Goal: Transaction & Acquisition: Book appointment/travel/reservation

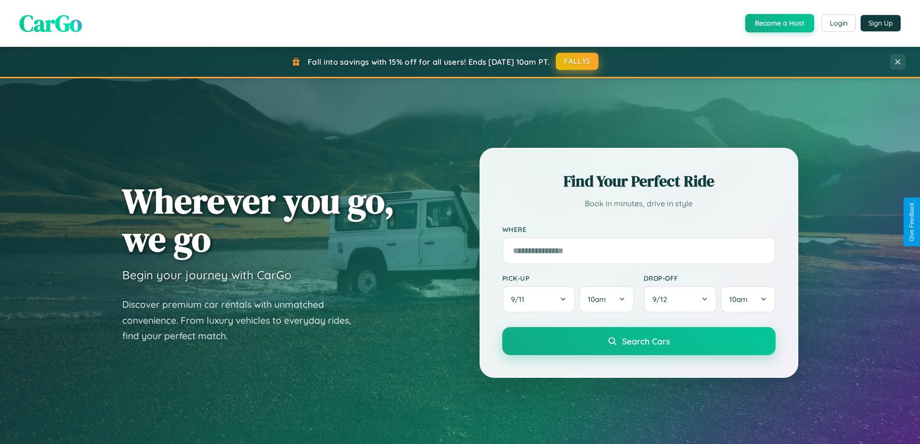
click at [578, 62] on button "FALL15" at bounding box center [577, 61] width 43 height 17
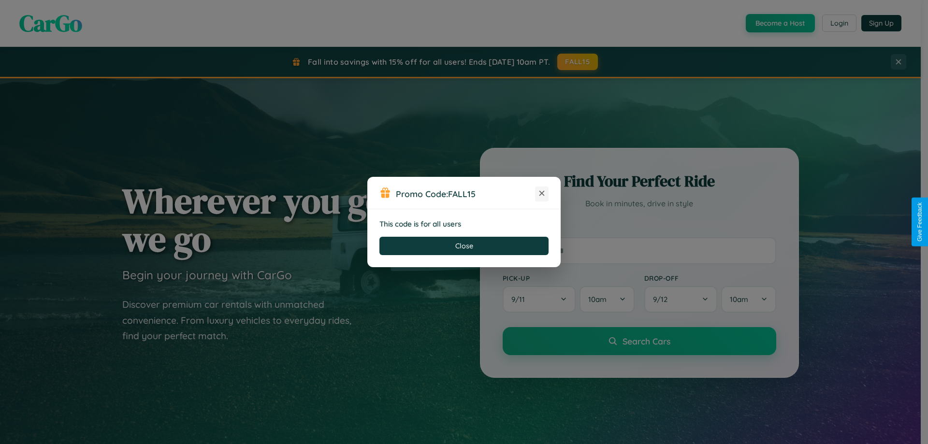
click at [542, 194] on icon at bounding box center [542, 193] width 10 height 10
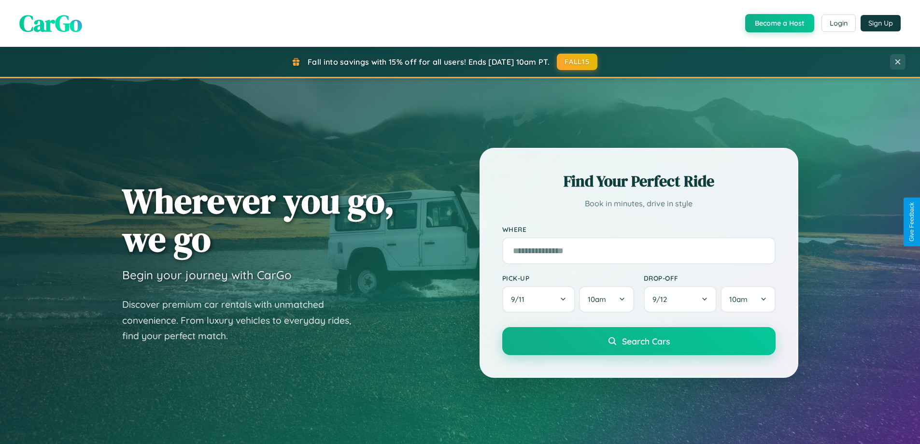
scroll to position [416, 0]
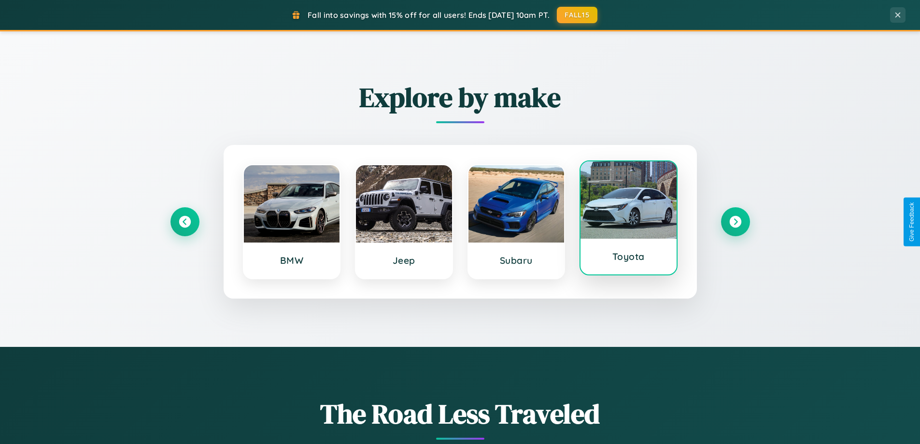
click at [629, 218] on div at bounding box center [629, 199] width 96 height 77
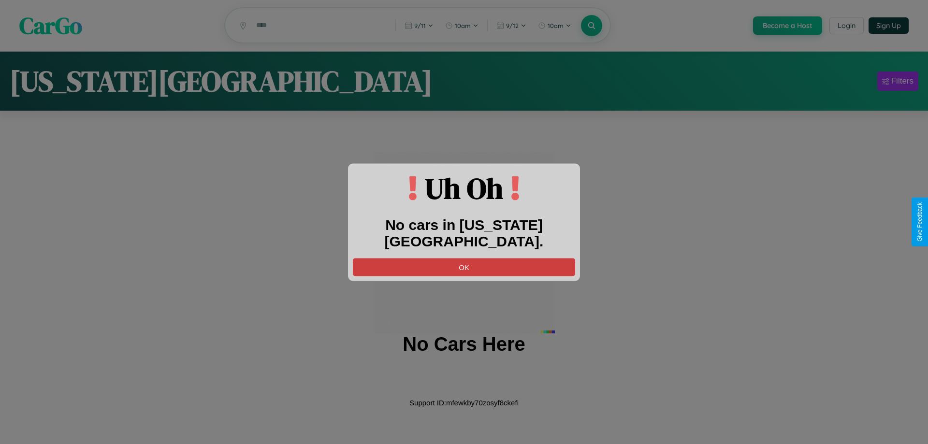
click at [464, 258] on button "OK" at bounding box center [464, 267] width 222 height 18
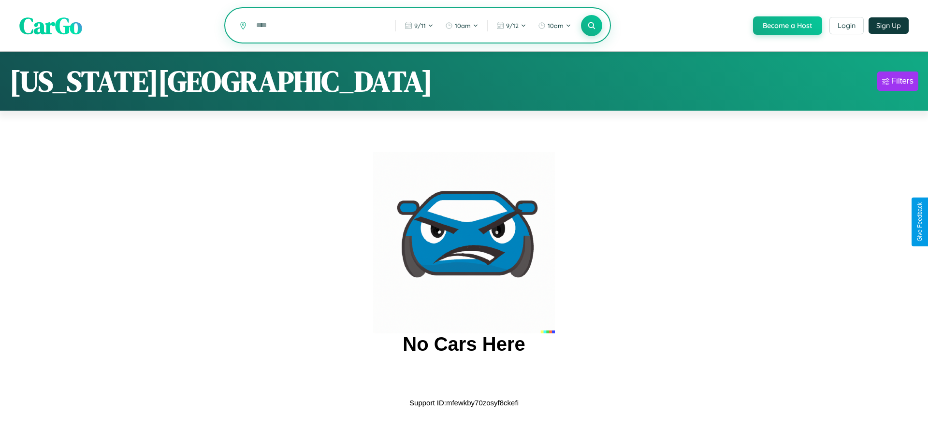
click at [318, 26] on input "text" at bounding box center [318, 25] width 134 height 17
type input "********"
click at [590, 26] on icon at bounding box center [591, 25] width 9 height 9
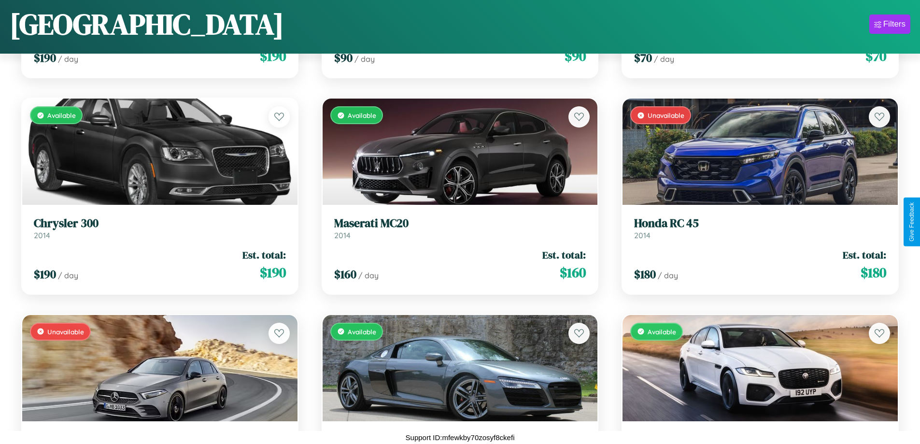
scroll to position [1001, 0]
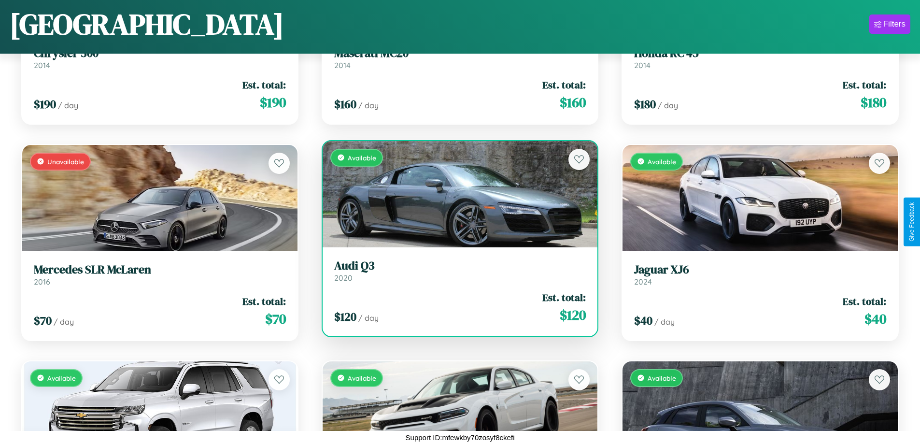
click at [456, 271] on h3 "Audi Q3" at bounding box center [460, 266] width 252 height 14
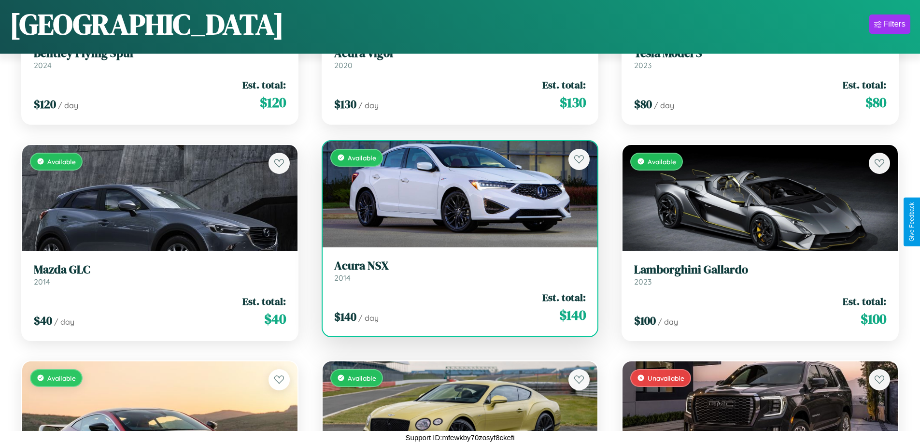
click at [456, 271] on h3 "Acura NSX" at bounding box center [460, 266] width 252 height 14
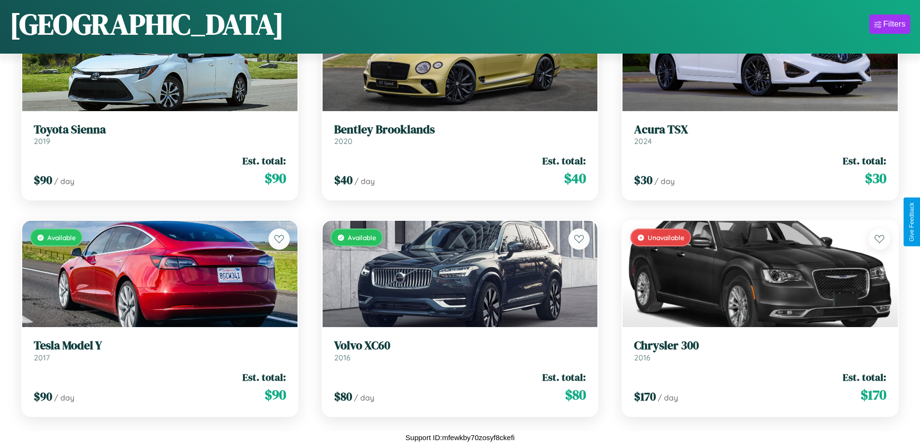
scroll to position [3598, 0]
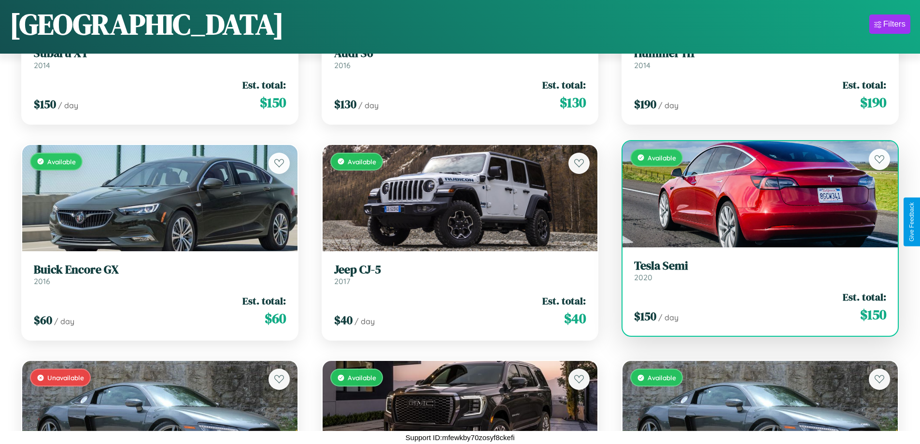
click at [754, 274] on link "Tesla Semi 2020" at bounding box center [760, 271] width 252 height 24
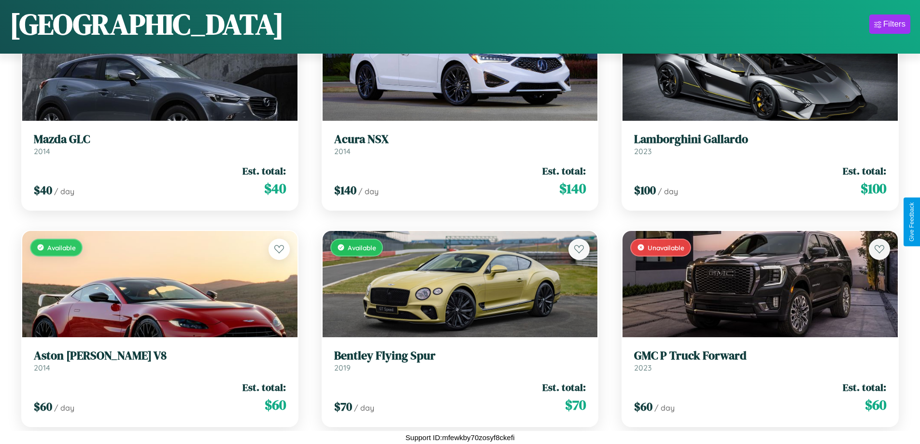
scroll to position [1218, 0]
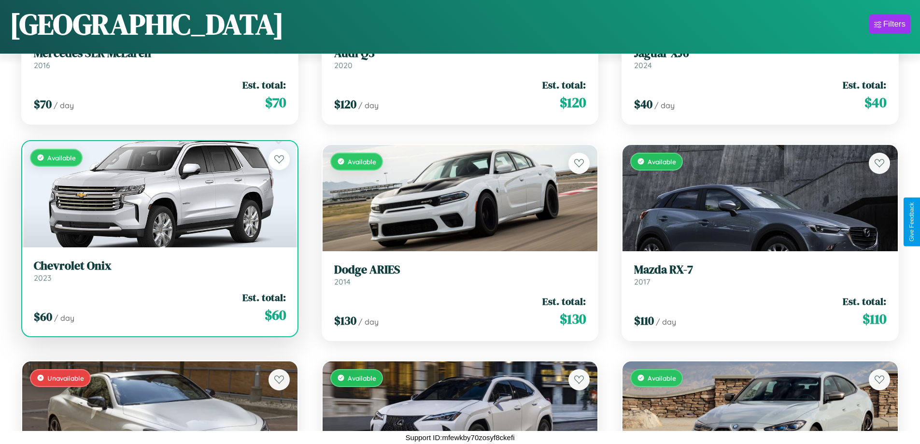
click at [158, 274] on link "Chevrolet Onix 2023" at bounding box center [160, 271] width 252 height 24
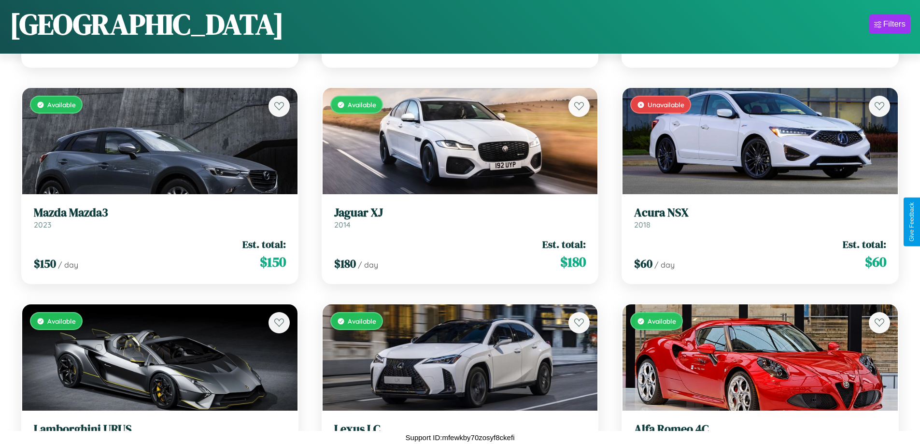
scroll to position [5112, 0]
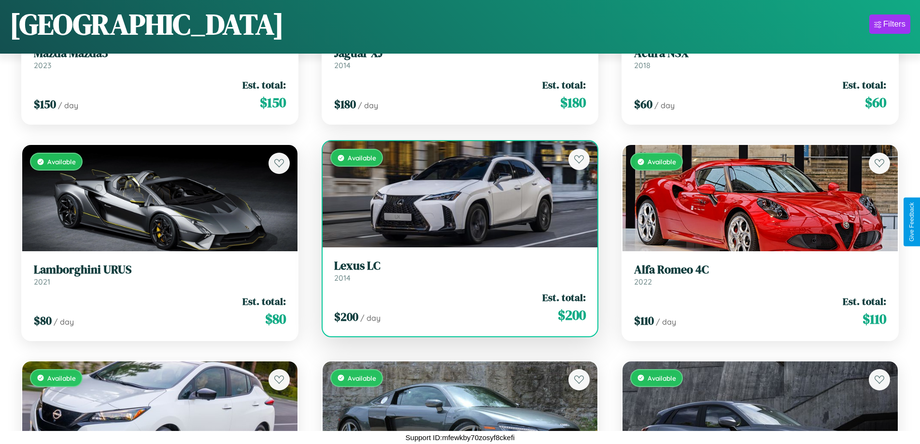
click at [456, 271] on h3 "Lexus LC" at bounding box center [460, 266] width 252 height 14
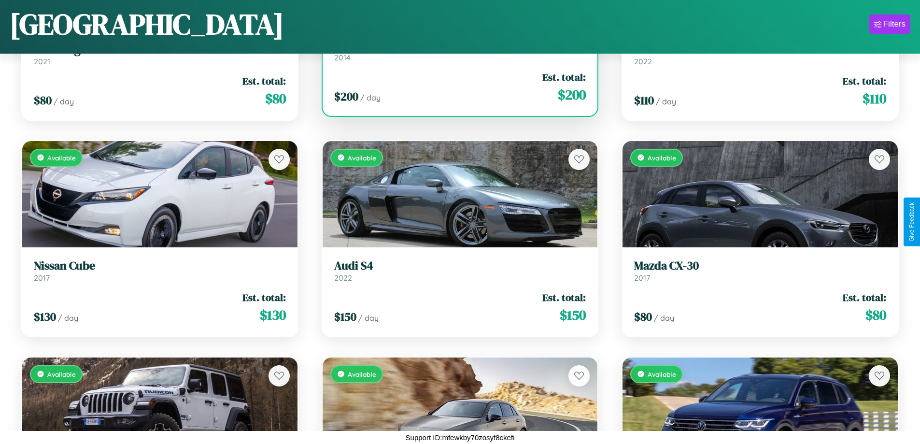
scroll to position [6410, 0]
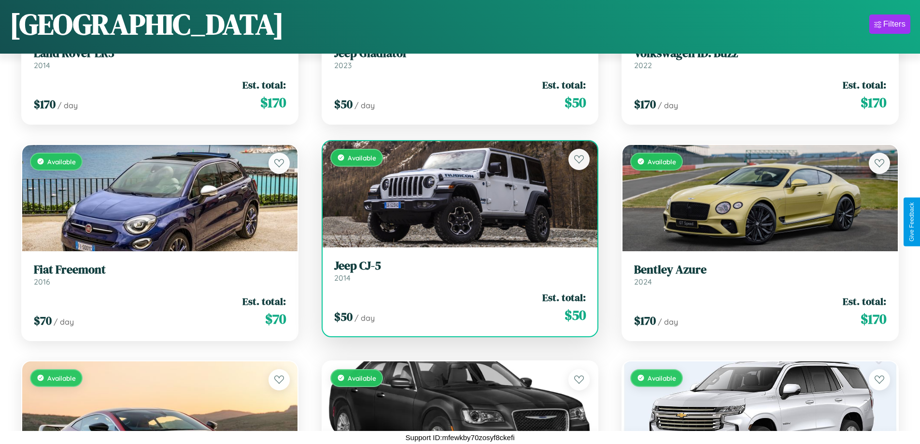
click at [456, 271] on h3 "Jeep CJ-5" at bounding box center [460, 266] width 252 height 14
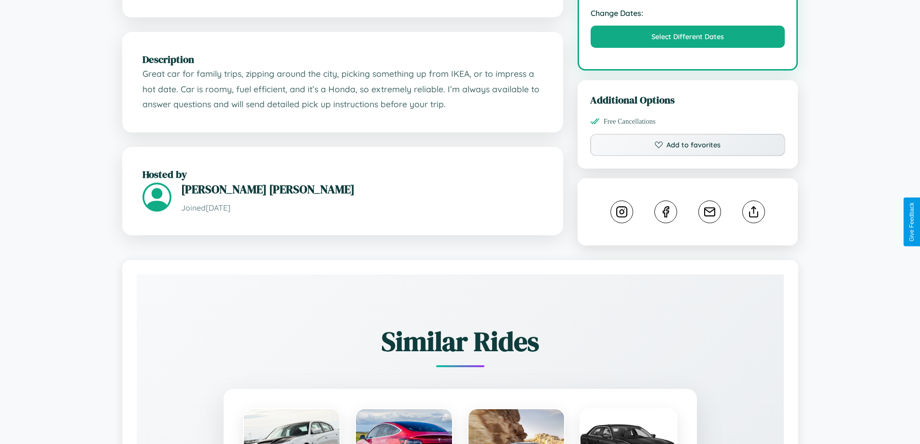
scroll to position [327, 0]
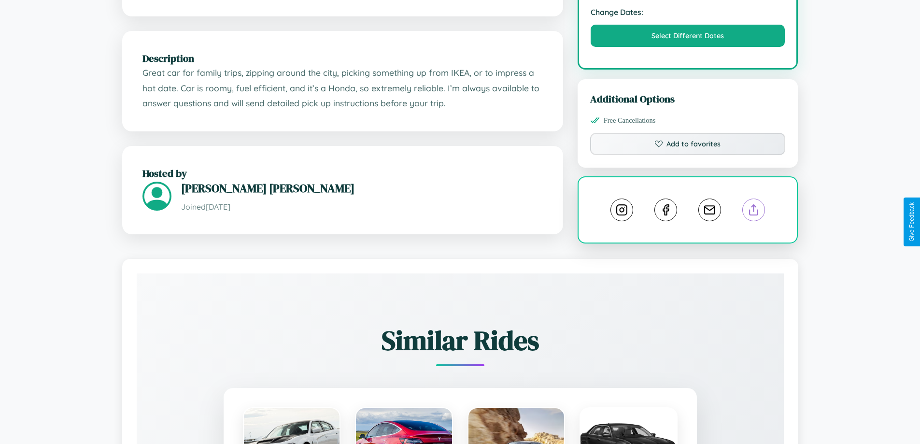
click at [754, 212] on line at bounding box center [754, 208] width 0 height 7
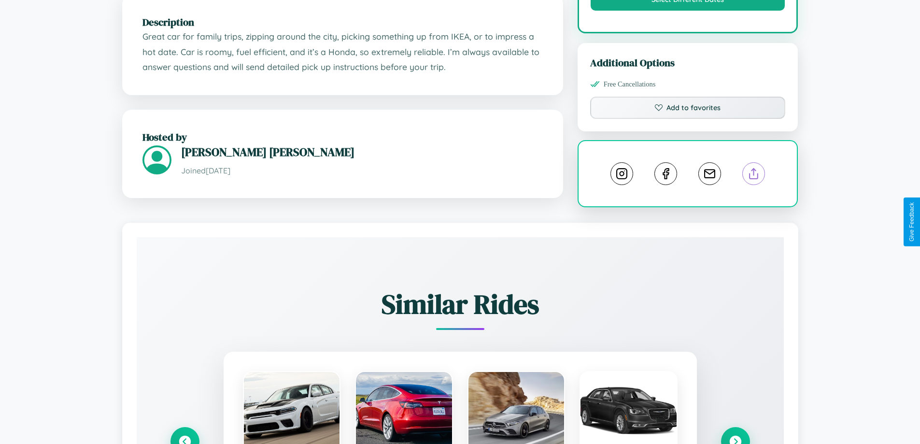
scroll to position [547, 0]
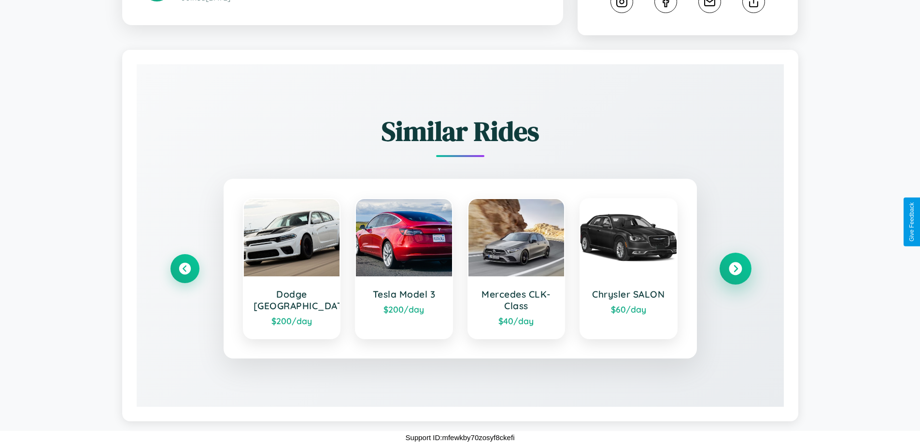
click at [735, 268] on icon at bounding box center [735, 268] width 13 height 13
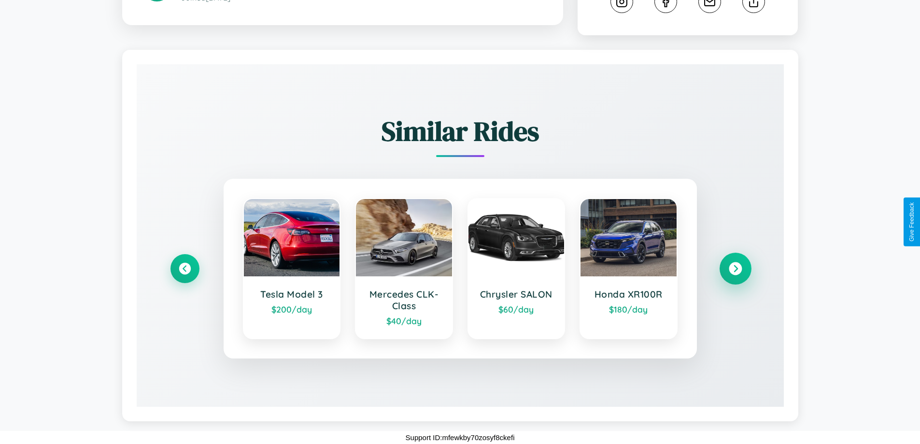
click at [735, 269] on icon at bounding box center [735, 268] width 13 height 13
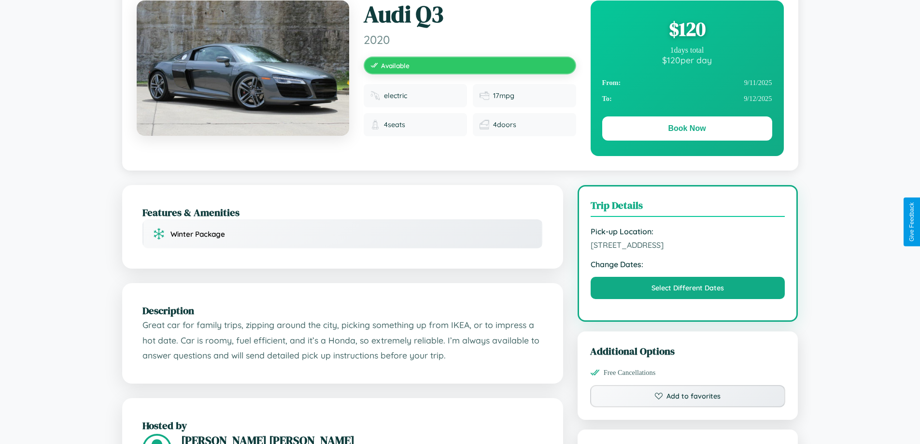
scroll to position [0, 0]
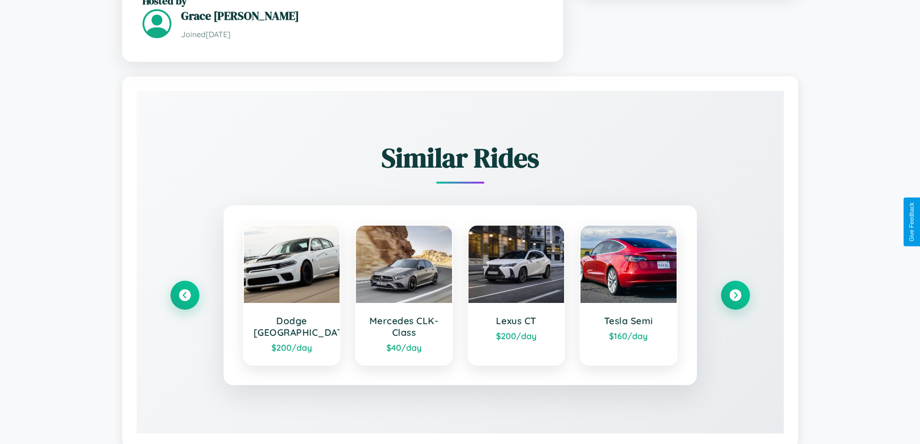
scroll to position [605, 0]
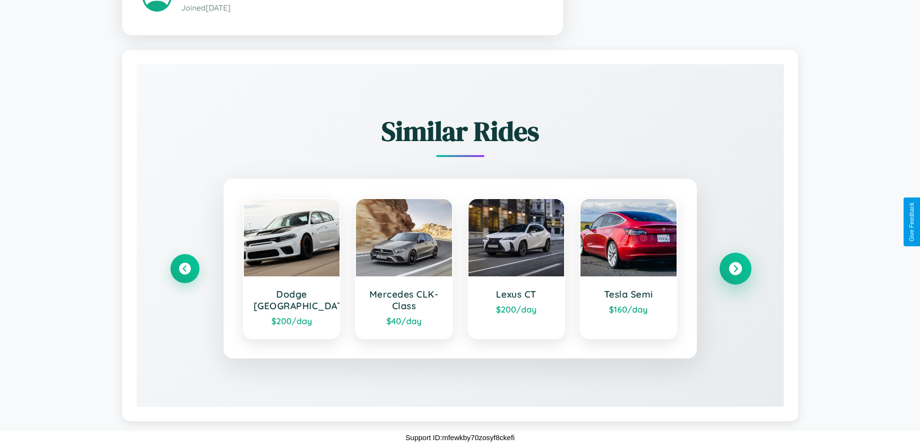
click at [735, 268] on icon at bounding box center [735, 268] width 13 height 13
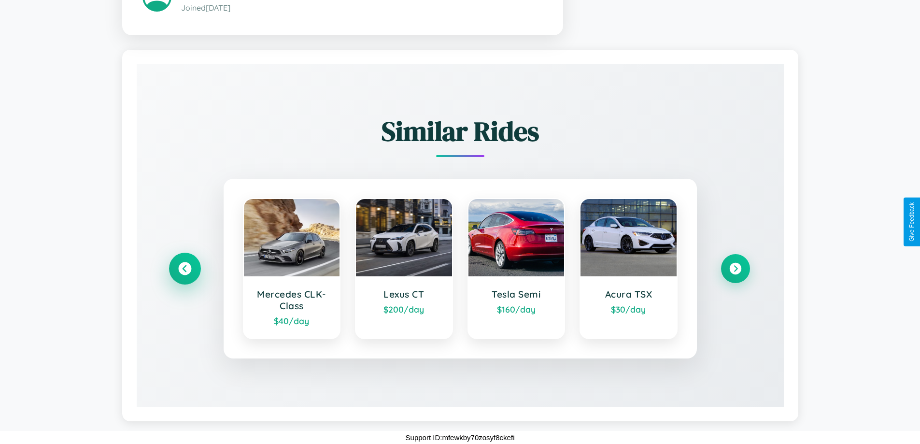
click at [185, 268] on icon at bounding box center [184, 268] width 13 height 13
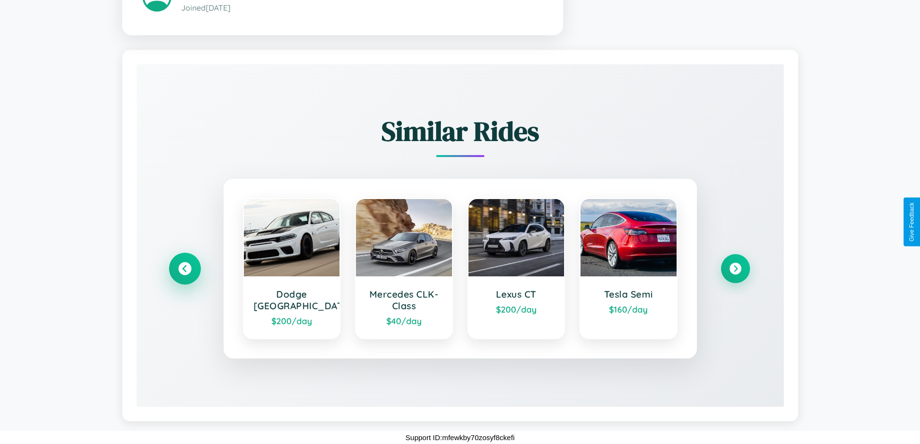
click at [185, 268] on icon at bounding box center [184, 268] width 13 height 13
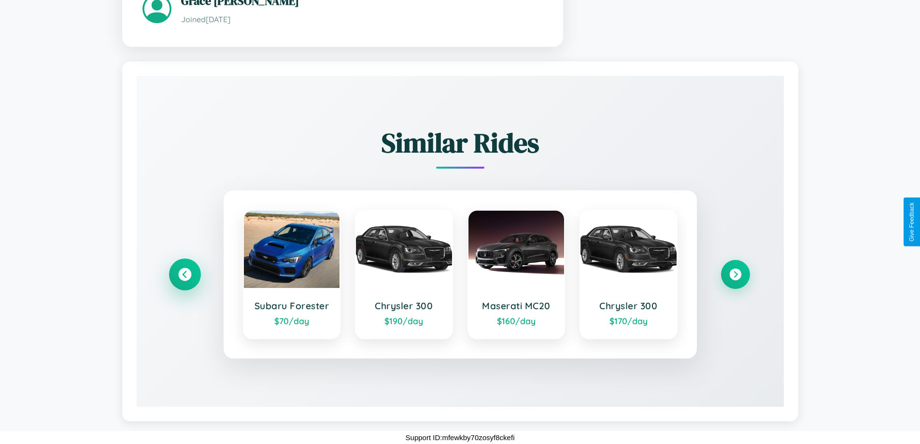
scroll to position [593, 0]
click at [185, 274] on icon at bounding box center [184, 274] width 13 height 13
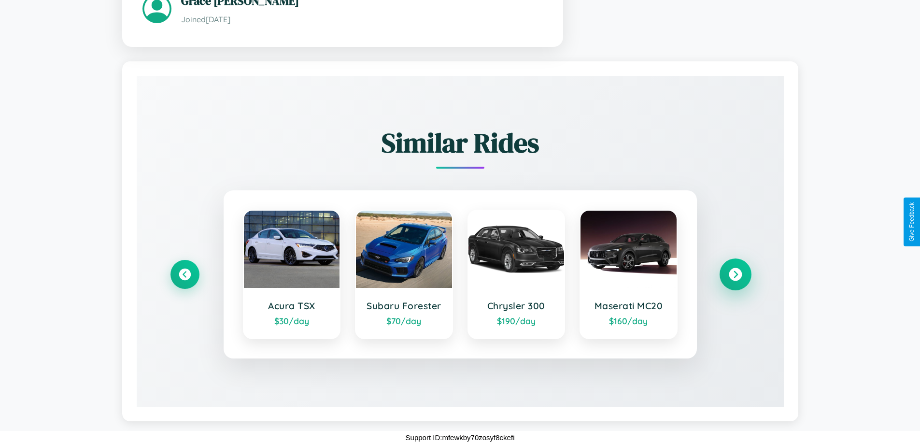
click at [735, 274] on icon at bounding box center [735, 274] width 13 height 13
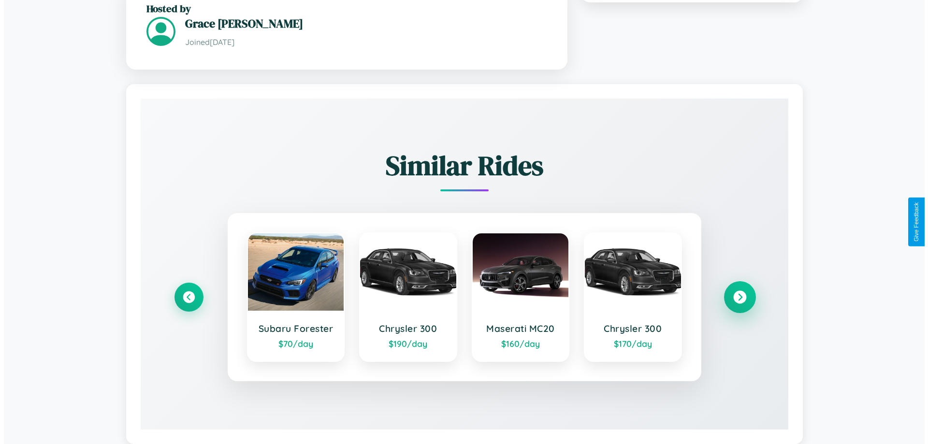
scroll to position [0, 0]
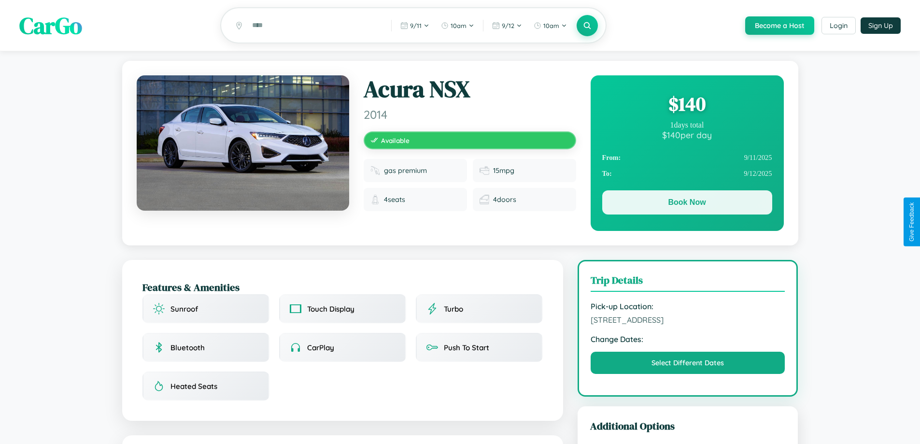
click at [687, 204] on button "Book Now" at bounding box center [688, 202] width 170 height 24
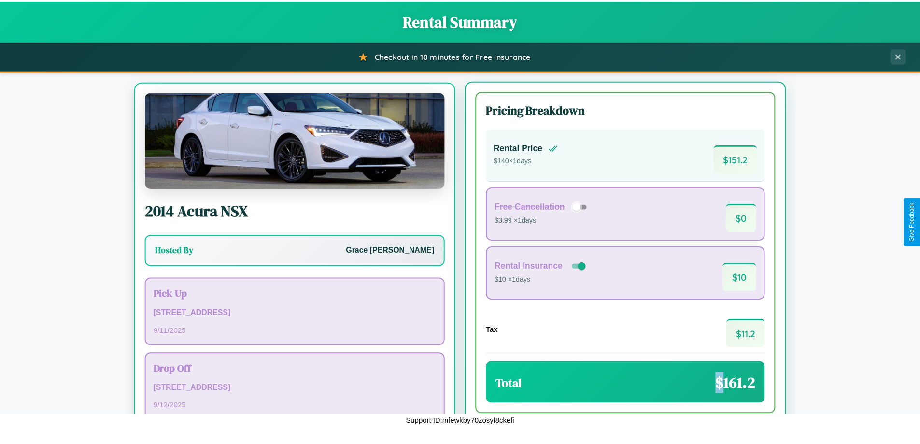
scroll to position [45, 0]
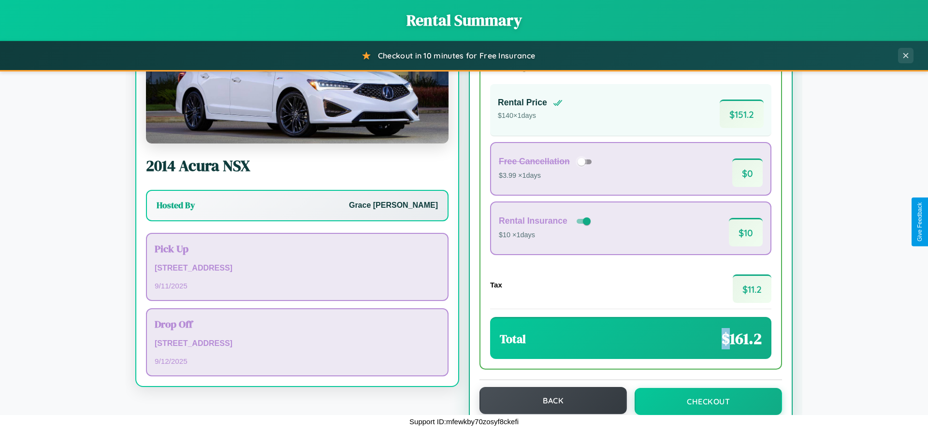
click at [548, 402] on button "Back" at bounding box center [552, 400] width 147 height 27
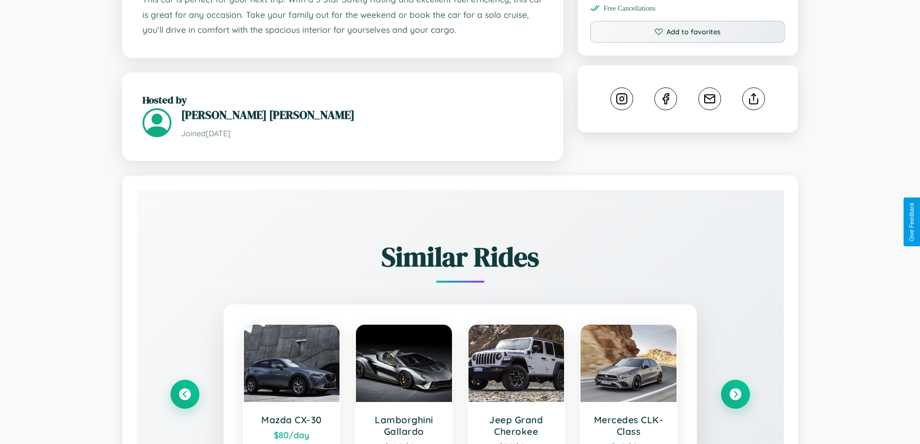
scroll to position [566, 0]
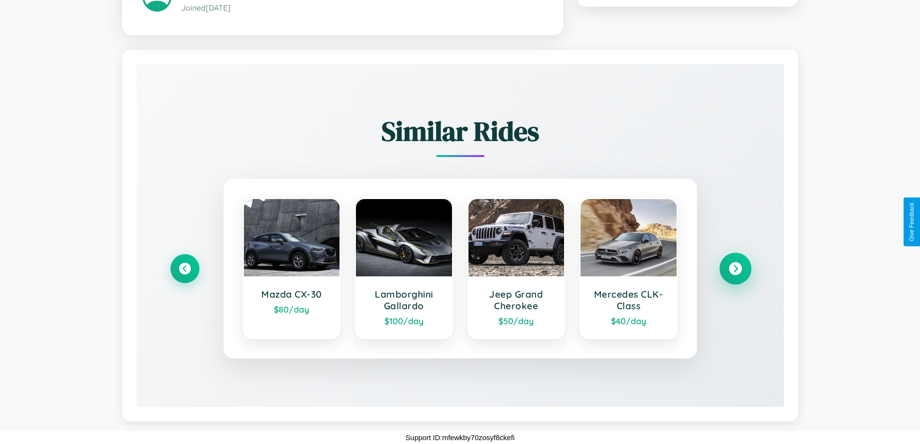
click at [735, 268] on icon at bounding box center [735, 268] width 13 height 13
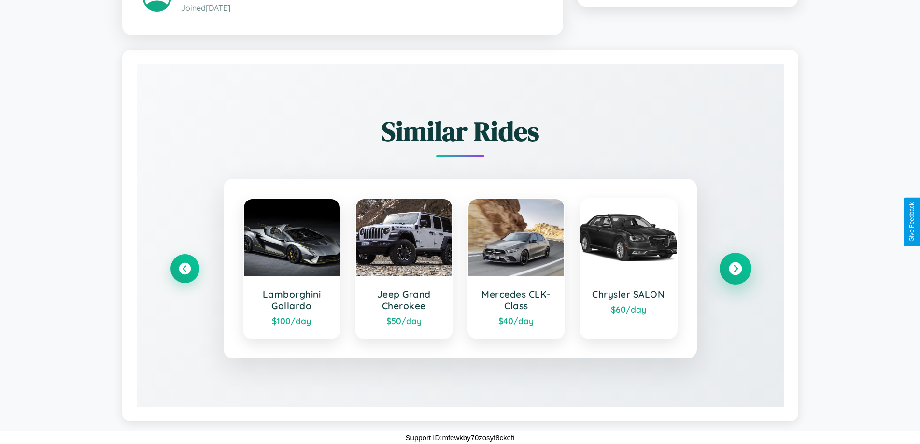
click at [735, 268] on icon at bounding box center [735, 268] width 13 height 13
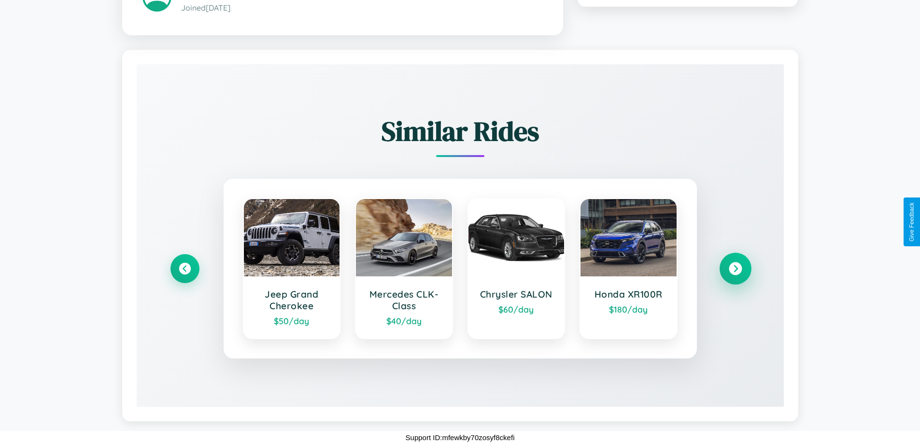
click at [735, 268] on icon at bounding box center [735, 268] width 13 height 13
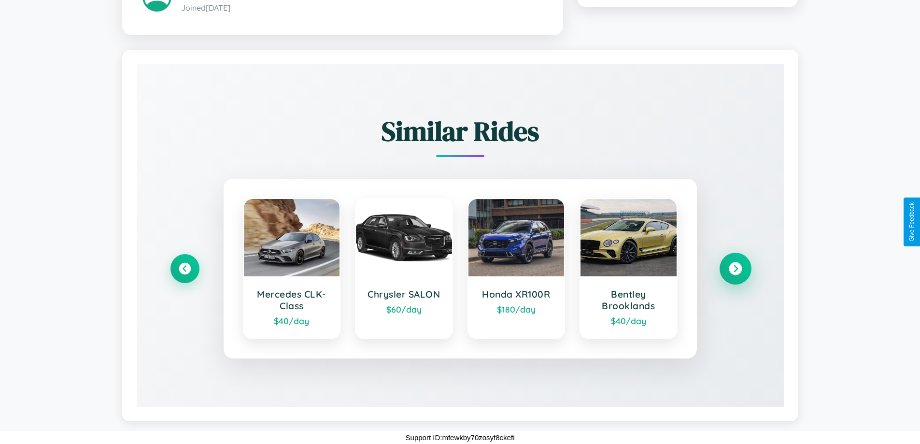
click at [735, 268] on icon at bounding box center [735, 268] width 13 height 13
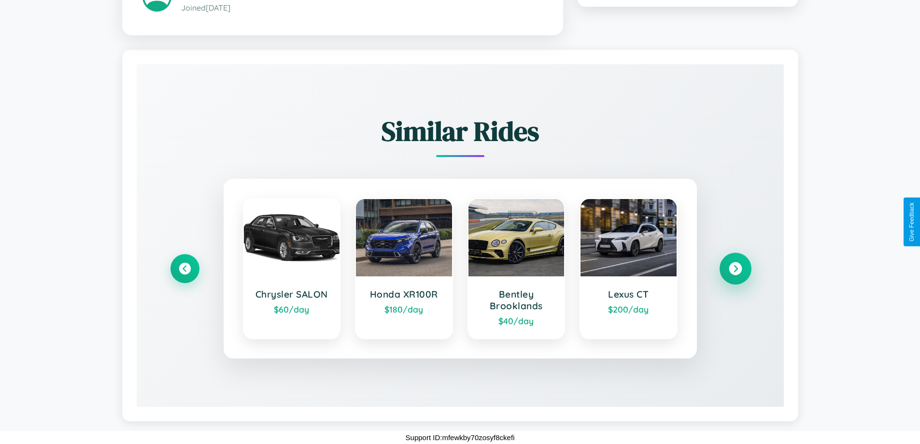
click at [735, 268] on icon at bounding box center [735, 268] width 13 height 13
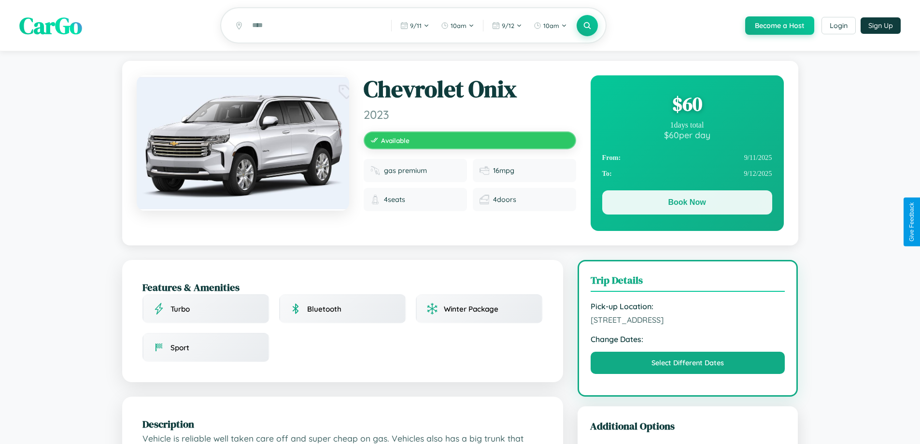
click at [687, 204] on button "Book Now" at bounding box center [688, 202] width 170 height 24
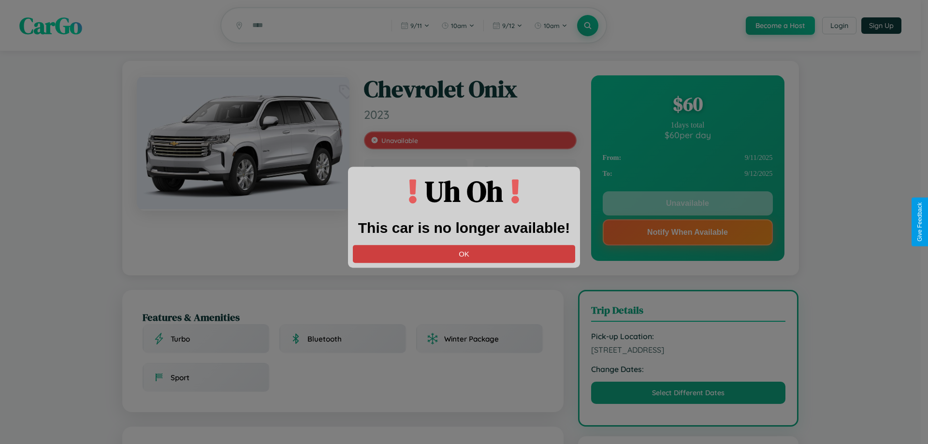
click at [464, 254] on button "OK" at bounding box center [464, 254] width 222 height 18
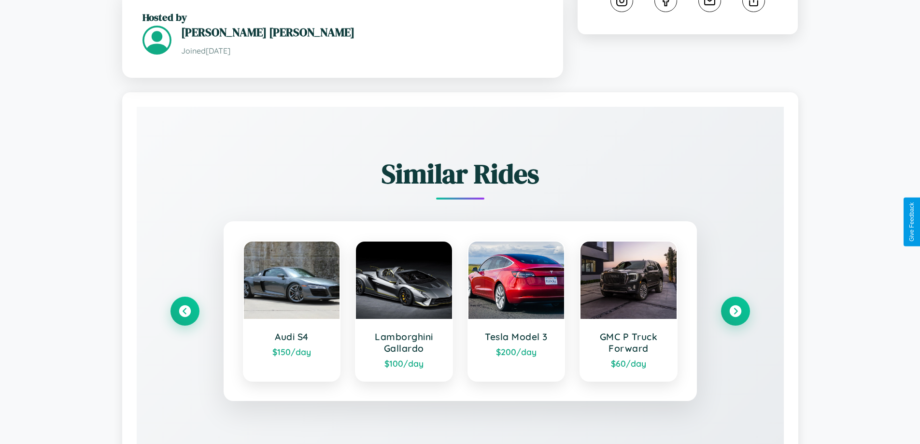
scroll to position [581, 0]
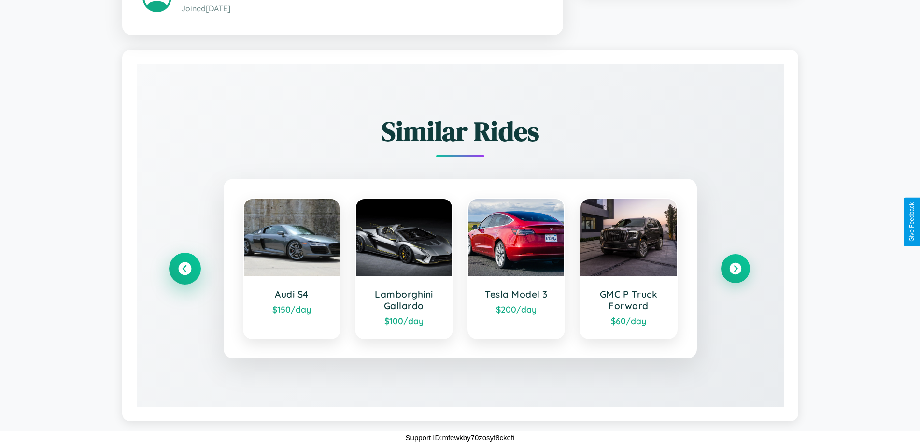
click at [185, 269] on icon at bounding box center [184, 268] width 13 height 13
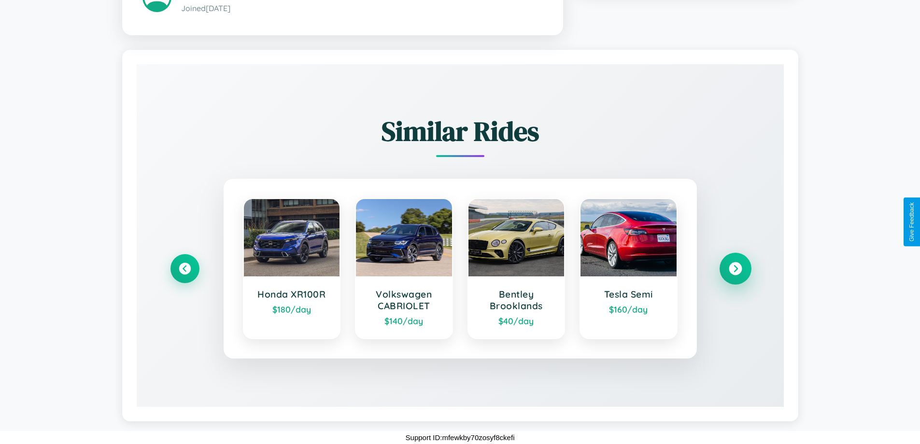
click at [735, 269] on icon at bounding box center [735, 268] width 13 height 13
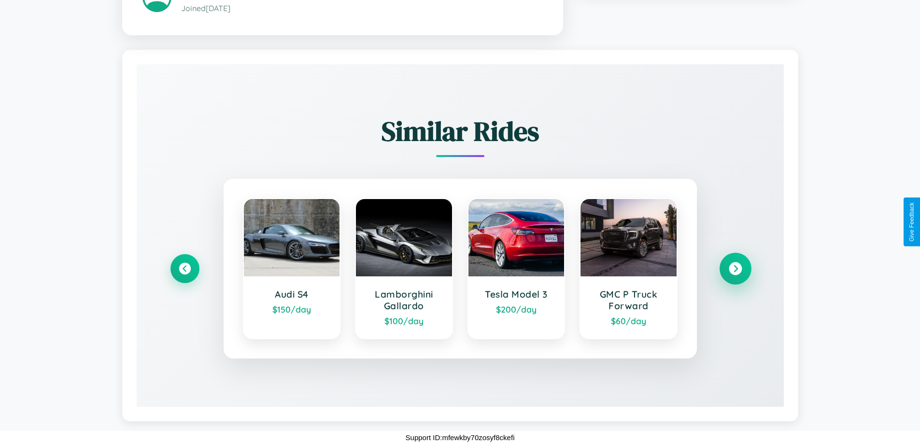
click at [735, 269] on icon at bounding box center [735, 268] width 13 height 13
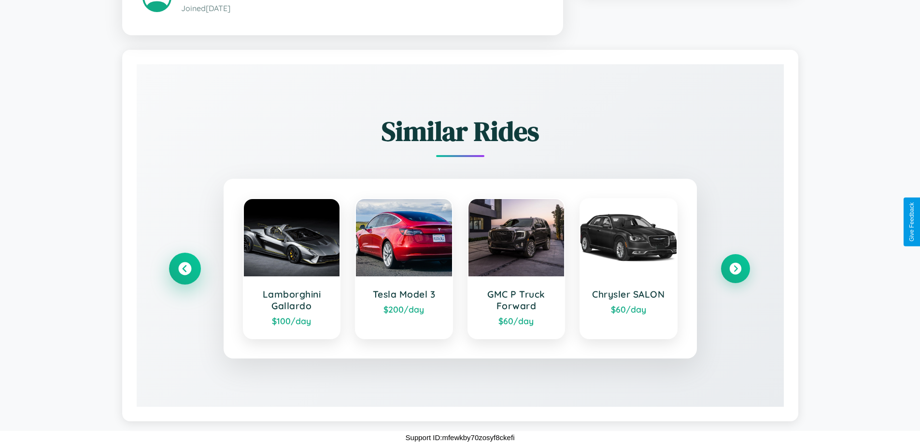
click at [185, 269] on icon at bounding box center [184, 268] width 13 height 13
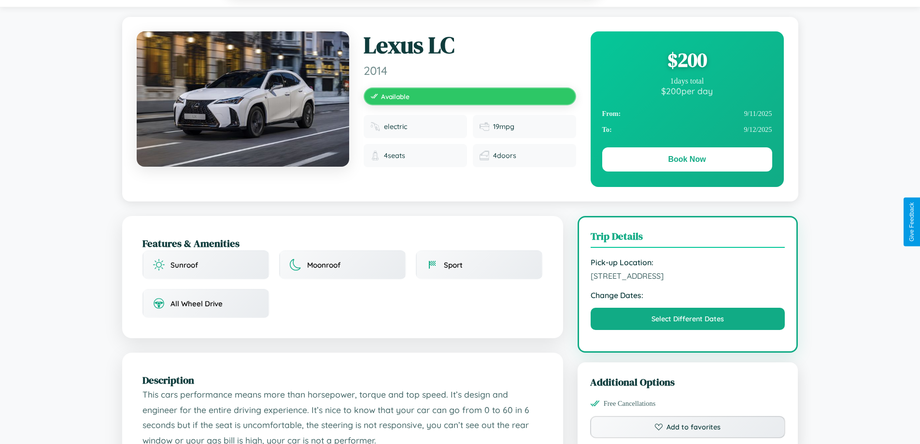
scroll to position [0, 0]
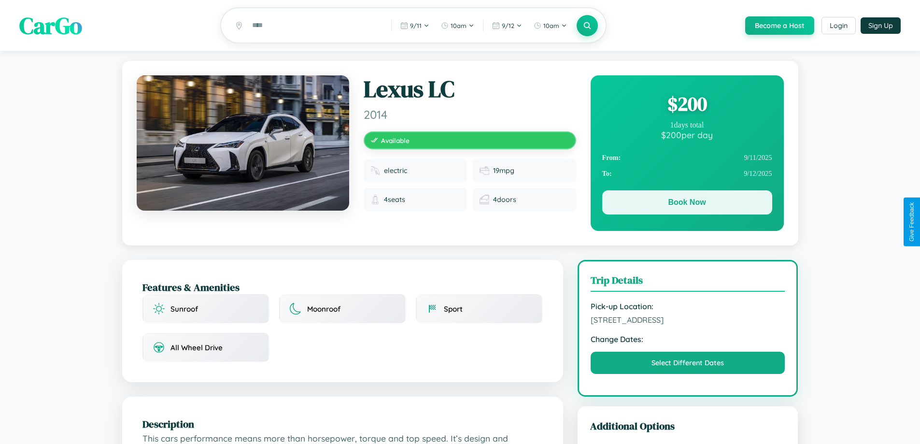
click at [687, 205] on button "Book Now" at bounding box center [688, 202] width 170 height 24
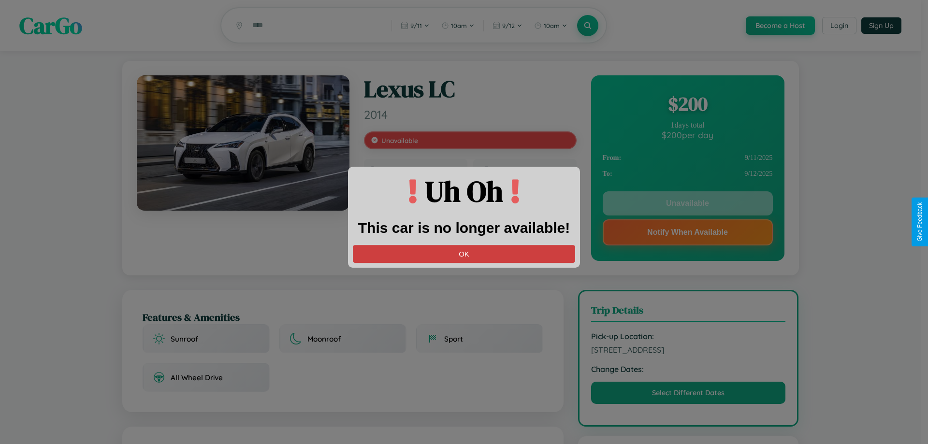
click at [464, 254] on button "OK" at bounding box center [464, 254] width 222 height 18
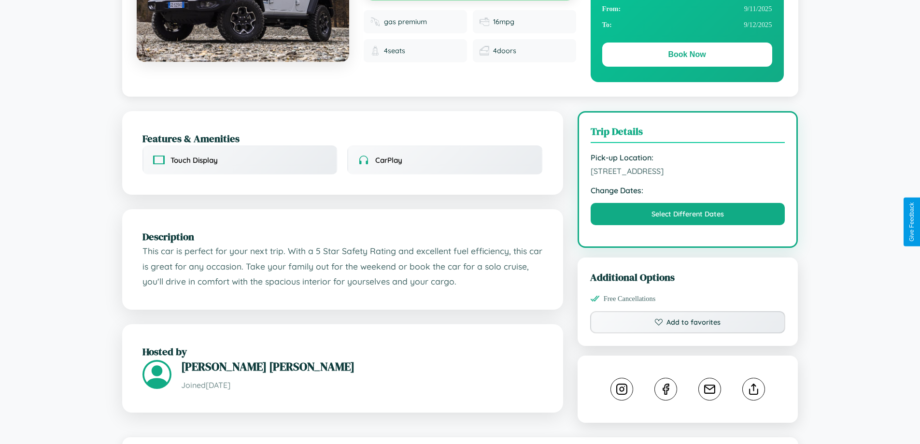
scroll to position [317, 0]
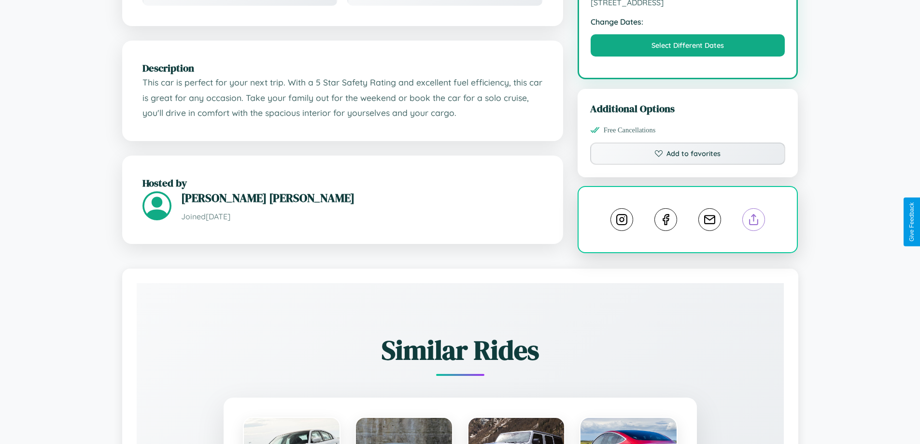
click at [754, 221] on line at bounding box center [754, 218] width 0 height 7
